Goal: Information Seeking & Learning: Learn about a topic

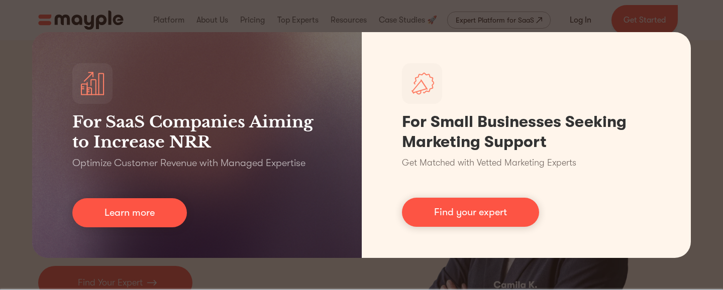
click at [82, 286] on div "For SaaS Companies Aiming to Increase NRR Optimize Customer Revenue with Manage…" at bounding box center [361, 145] width 723 height 290
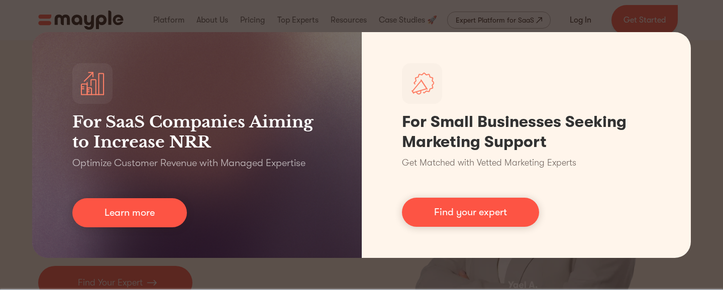
click at [96, 20] on div "For SaaS Companies Aiming to Increase NRR Optimize Customer Revenue with Manage…" at bounding box center [361, 145] width 723 height 290
click at [243, 11] on div "For SaaS Companies Aiming to Increase NRR Optimize Customer Revenue with Manage…" at bounding box center [361, 145] width 723 height 290
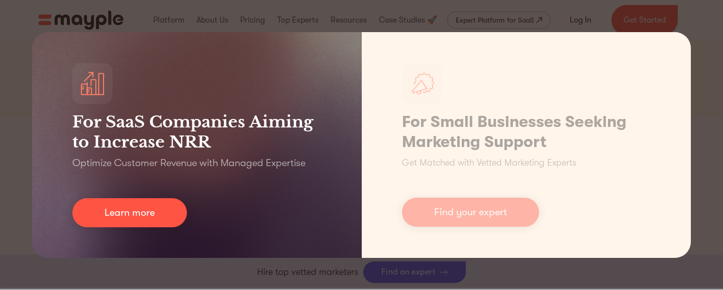
scroll to position [197, 0]
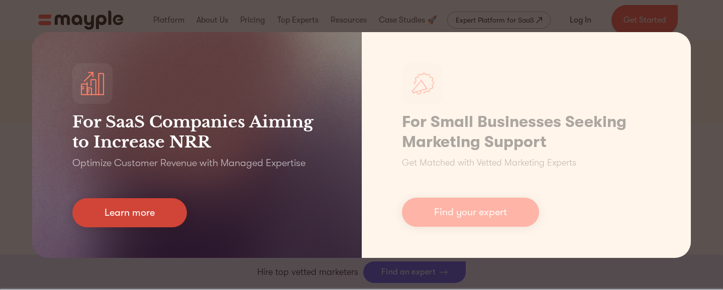
click at [135, 210] on link "Learn more" at bounding box center [129, 212] width 115 height 29
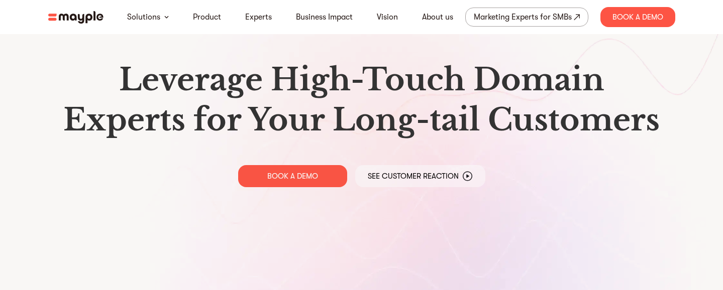
click at [96, 19] on img at bounding box center [75, 17] width 55 height 13
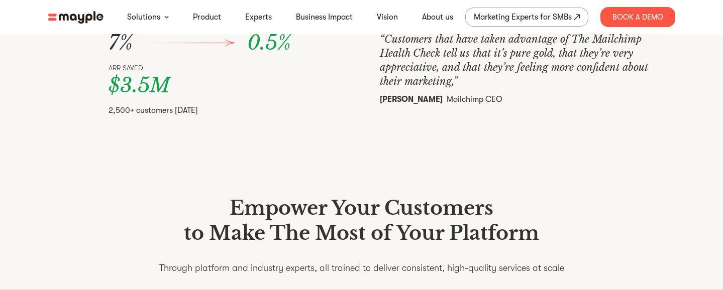
scroll to position [297, 0]
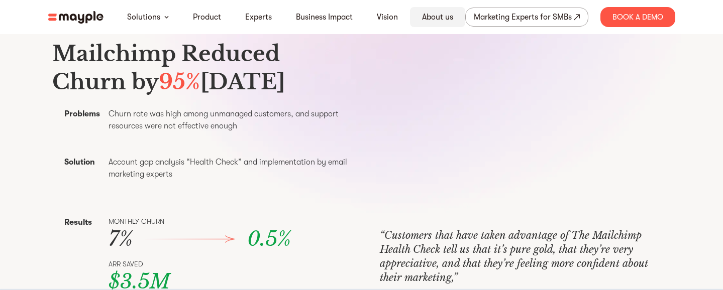
click at [434, 18] on link "About us" at bounding box center [437, 17] width 31 height 12
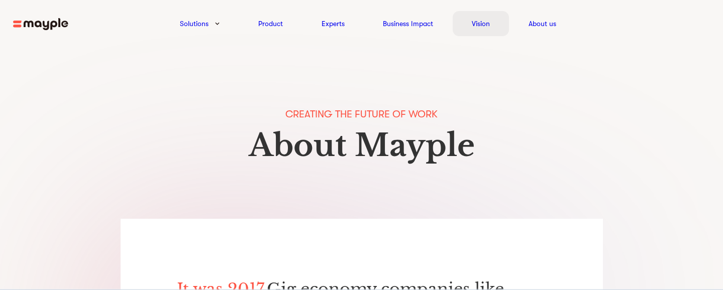
click at [483, 21] on link "Vision" at bounding box center [481, 24] width 18 height 12
